Goal: Navigation & Orientation: Find specific page/section

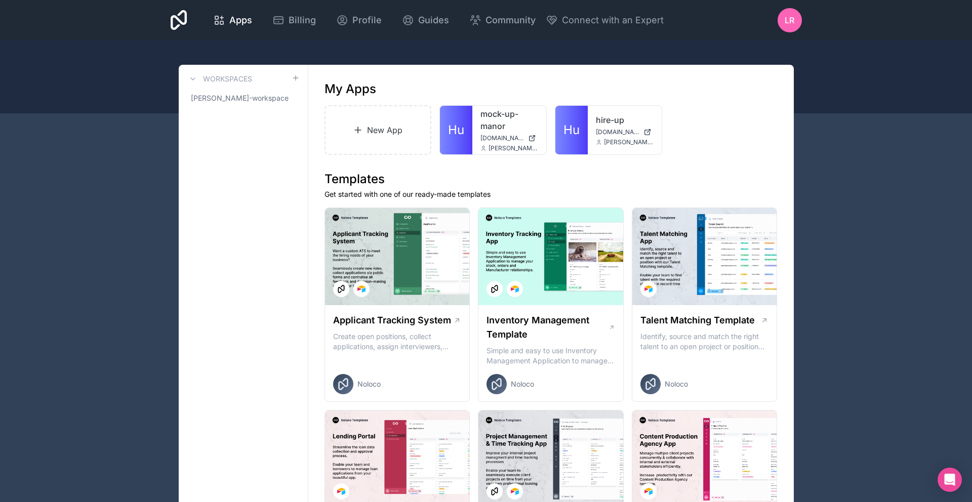
click at [793, 21] on span "LR" at bounding box center [790, 20] width 10 height 12
click at [305, 18] on span "Billing" at bounding box center [302, 20] width 27 height 14
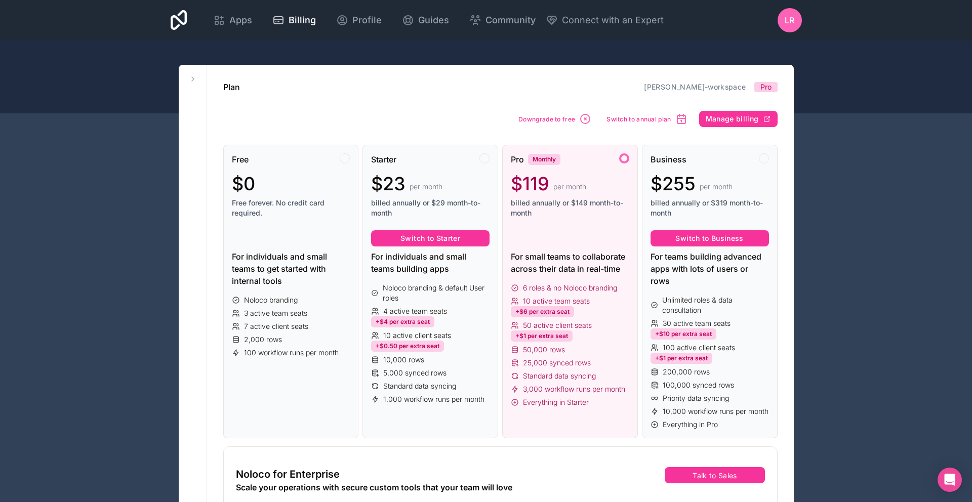
click at [371, 15] on span "Profile" at bounding box center [366, 20] width 29 height 14
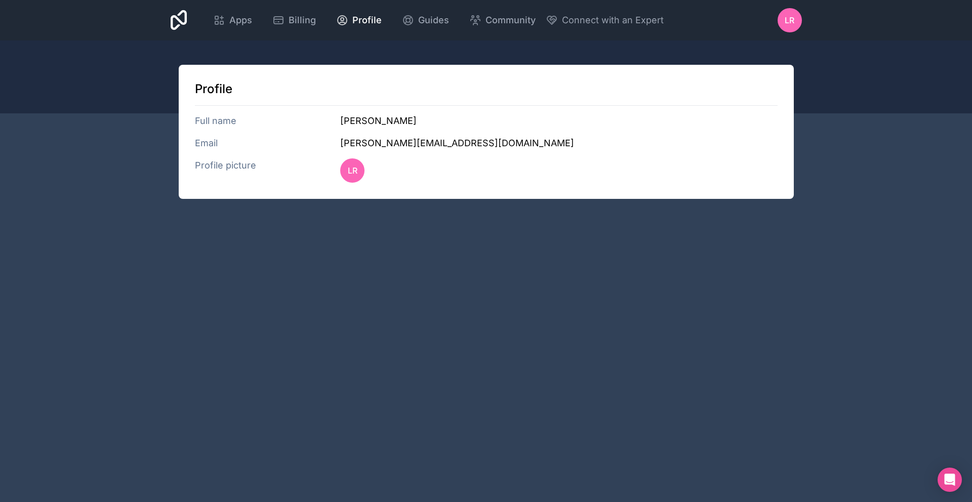
click at [423, 16] on span "Guides" at bounding box center [433, 20] width 31 height 14
click at [233, 18] on span "Apps" at bounding box center [240, 20] width 23 height 14
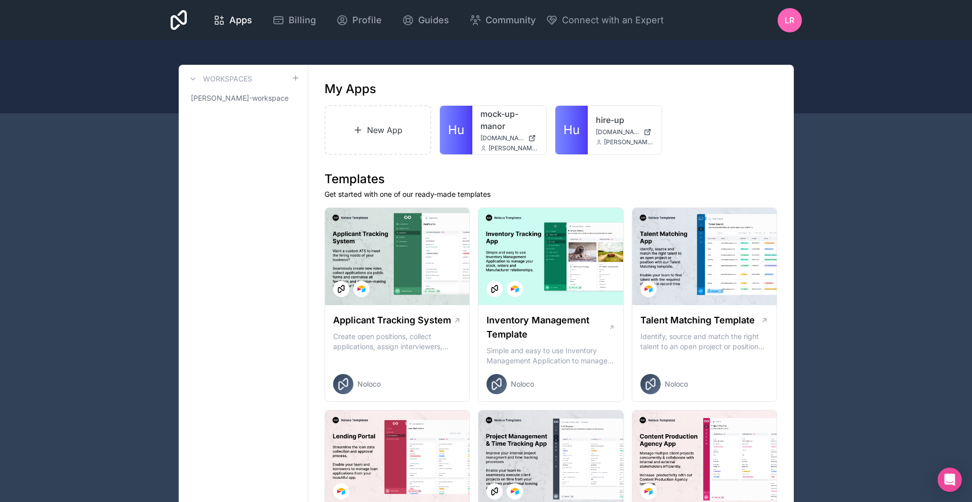
click at [597, 136] on div "hire-up [DOMAIN_NAME] [PERSON_NAME][EMAIL_ADDRESS][DOMAIN_NAME]" at bounding box center [625, 130] width 74 height 49
click at [618, 139] on span "[PERSON_NAME][EMAIL_ADDRESS][DOMAIN_NAME]" at bounding box center [629, 142] width 50 height 8
click at [599, 118] on link "hire-up" at bounding box center [625, 120] width 58 height 12
